Goal: Understand process/instructions

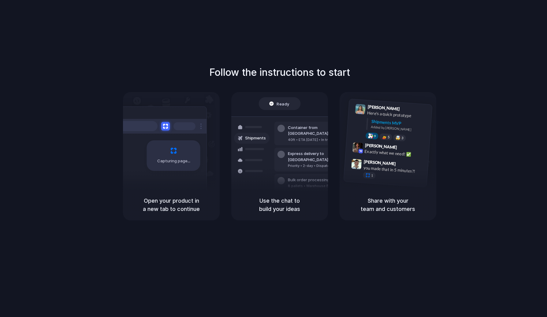
click at [301, 58] on div "Follow the instructions to start Capturing page Open your product in a new tab …" at bounding box center [279, 164] width 559 height 329
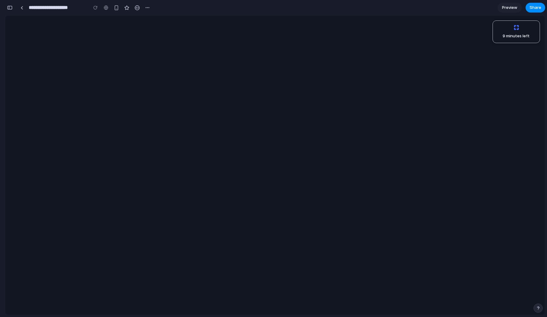
scroll to position [0, 6]
